Goal: Information Seeking & Learning: Learn about a topic

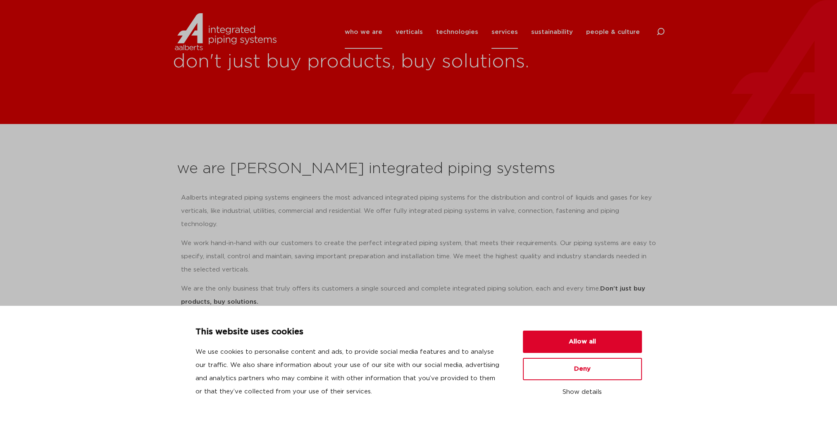
click at [508, 34] on link "services" at bounding box center [504, 31] width 26 height 33
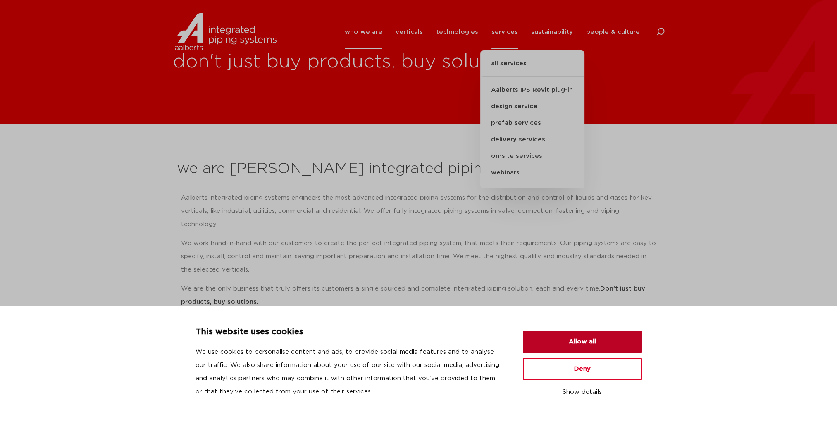
click at [562, 340] on button "Allow all" at bounding box center [582, 342] width 119 height 22
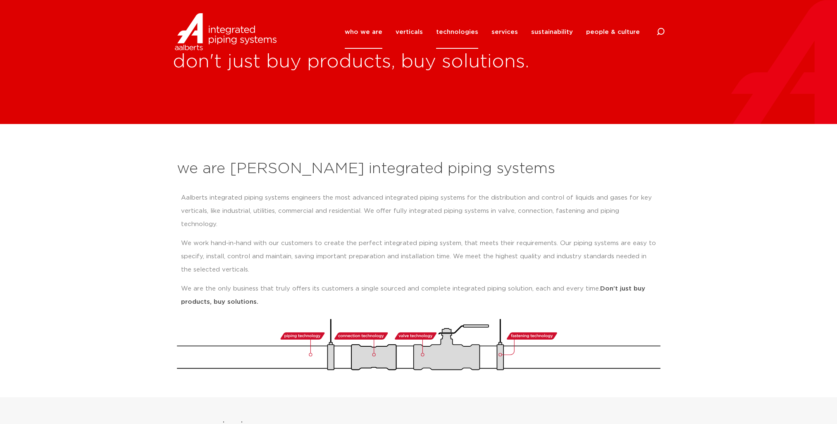
click at [471, 31] on link "technologies" at bounding box center [457, 31] width 42 height 33
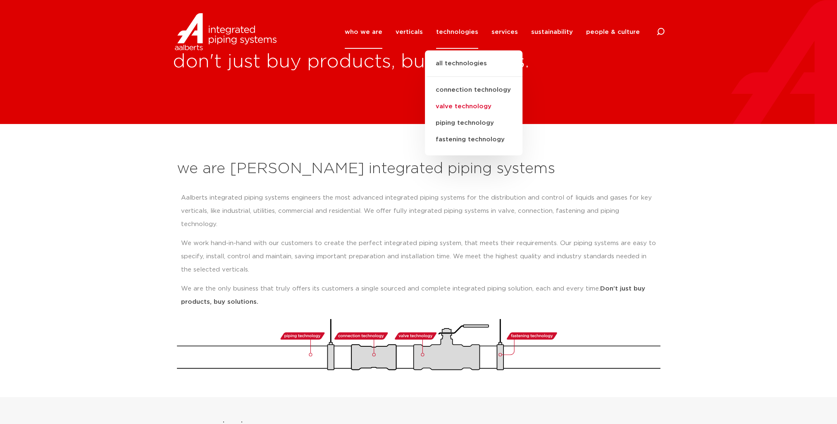
click at [477, 107] on link "valve technology" at bounding box center [474, 106] width 98 height 17
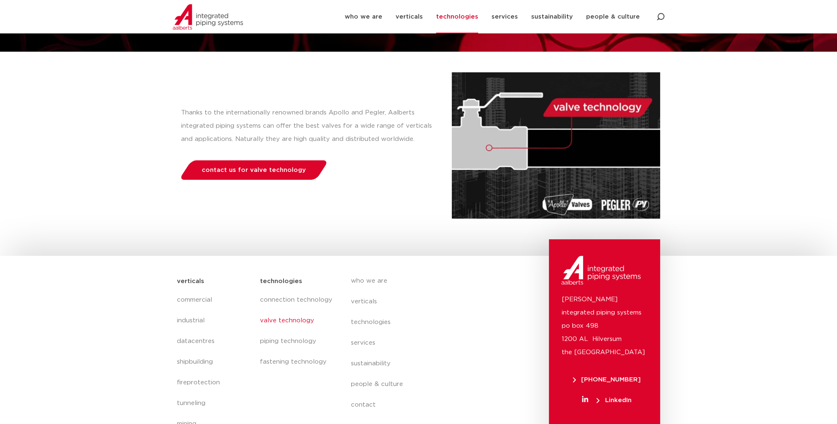
scroll to position [127, 0]
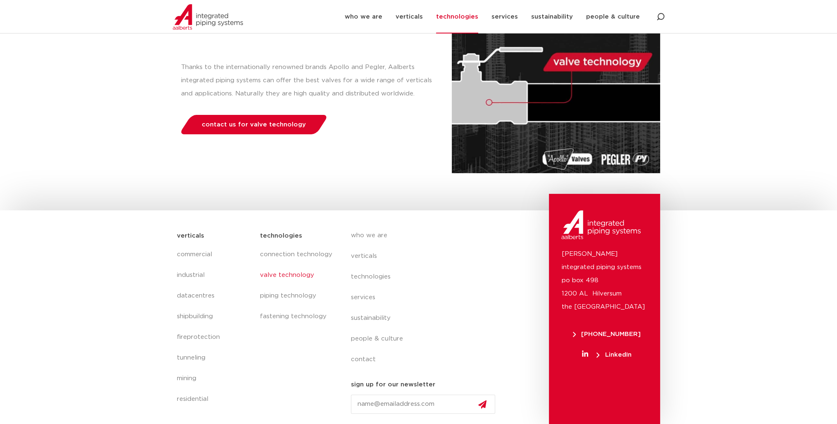
click at [301, 273] on link "valve technology" at bounding box center [297, 275] width 74 height 21
